Goal: Task Accomplishment & Management: Manage account settings

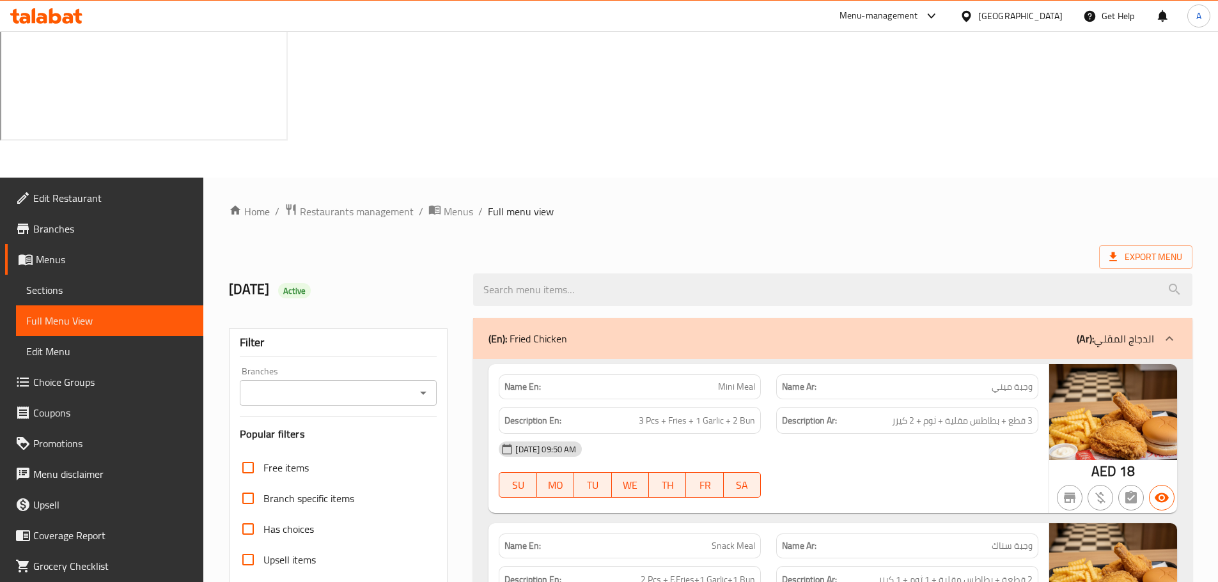
scroll to position [1215, 0]
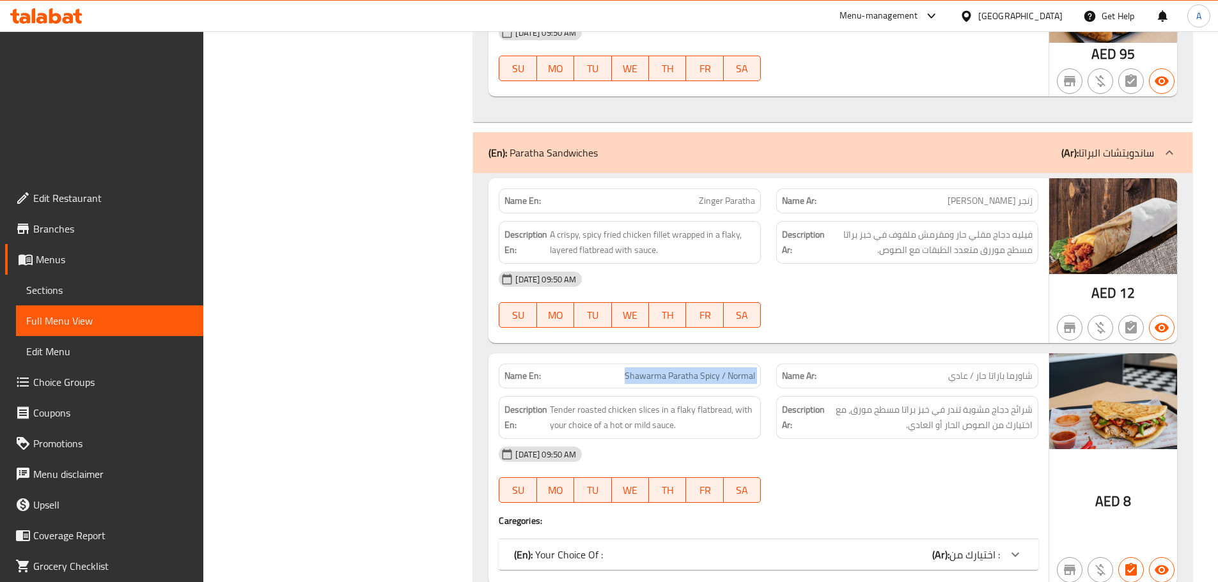
click at [45, 17] on icon at bounding box center [41, 18] width 11 height 11
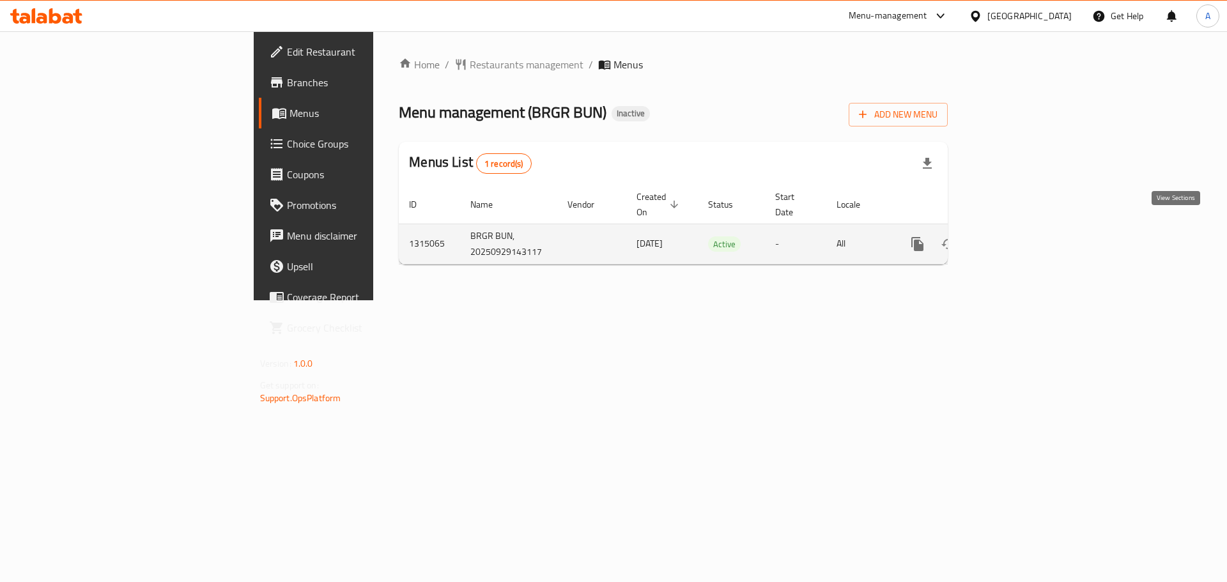
click at [1018, 237] on icon "enhanced table" at bounding box center [1009, 244] width 15 height 15
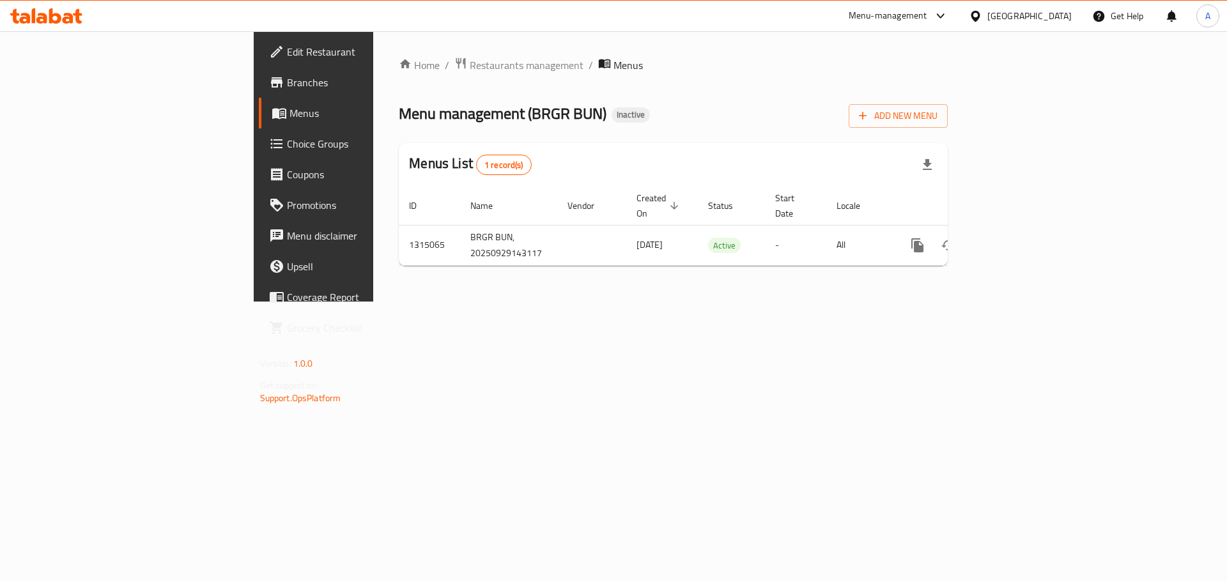
click at [287, 85] on span "Branches" at bounding box center [368, 82] width 162 height 15
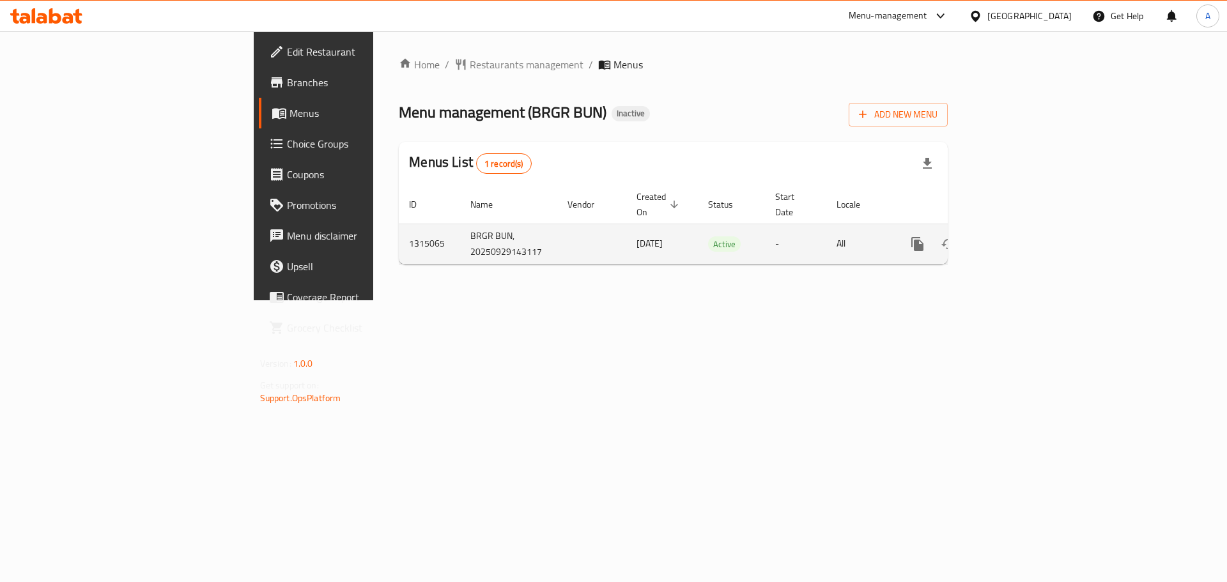
click at [1016, 238] on icon "enhanced table" at bounding box center [1010, 244] width 12 height 12
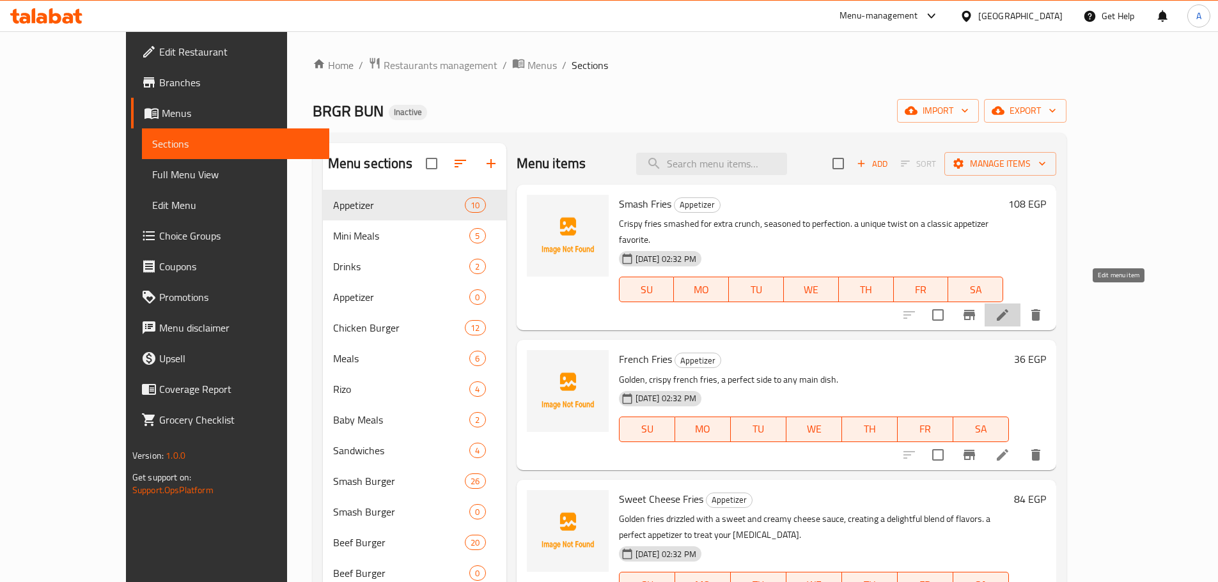
click at [1010, 307] on icon at bounding box center [1002, 314] width 15 height 15
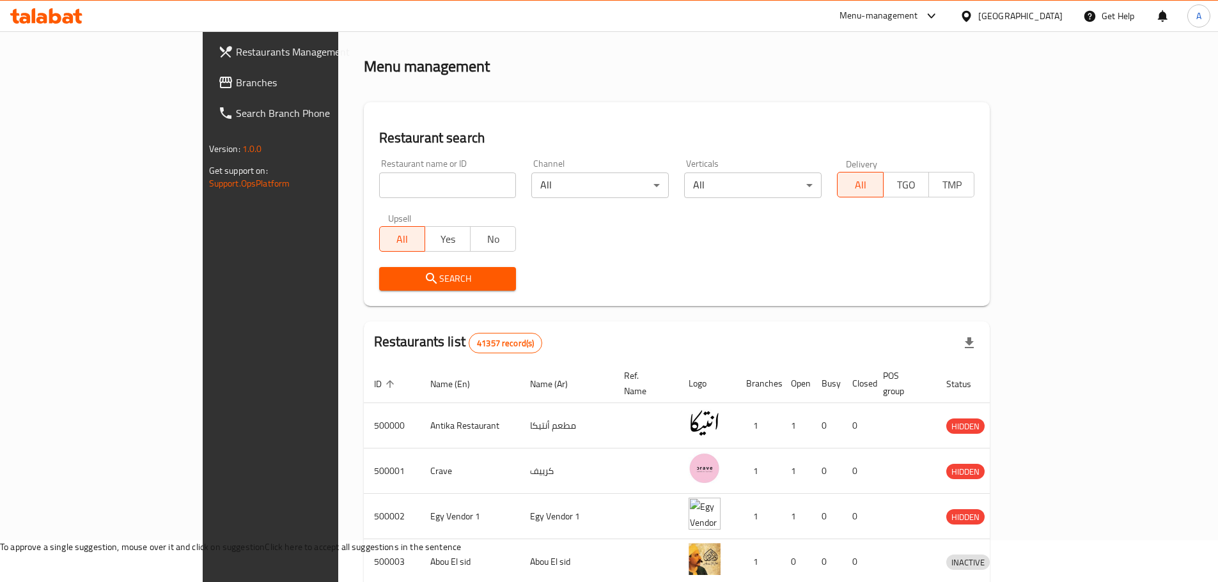
scroll to position [64, 0]
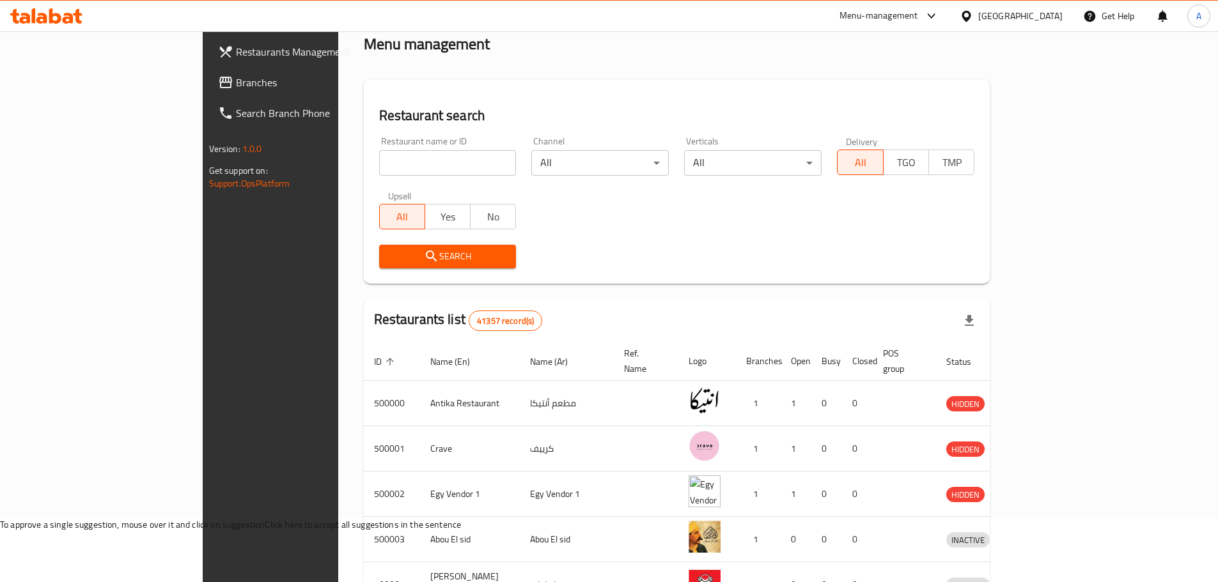
click at [975, 107] on h2 "Restaurant search" at bounding box center [677, 115] width 596 height 19
click at [236, 79] on span "Branches" at bounding box center [316, 82] width 160 height 15
